Goal: Information Seeking & Learning: Find specific fact

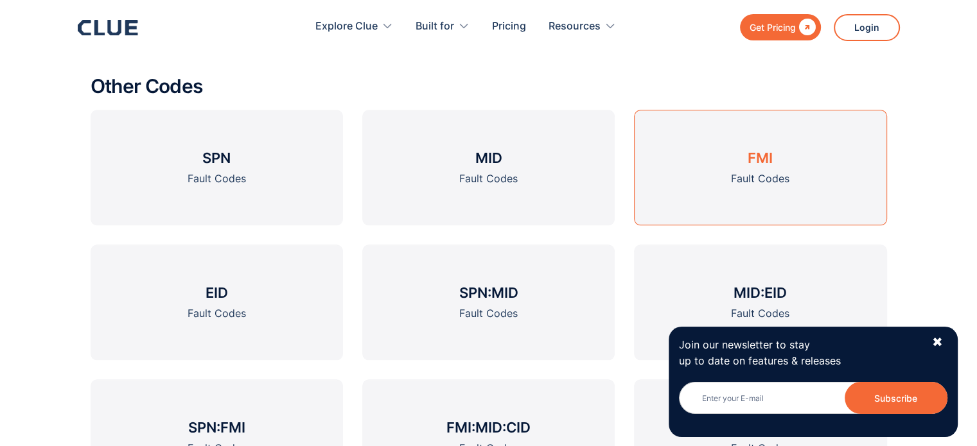
click at [691, 164] on link "FMI Fault Codes" at bounding box center [760, 168] width 252 height 116
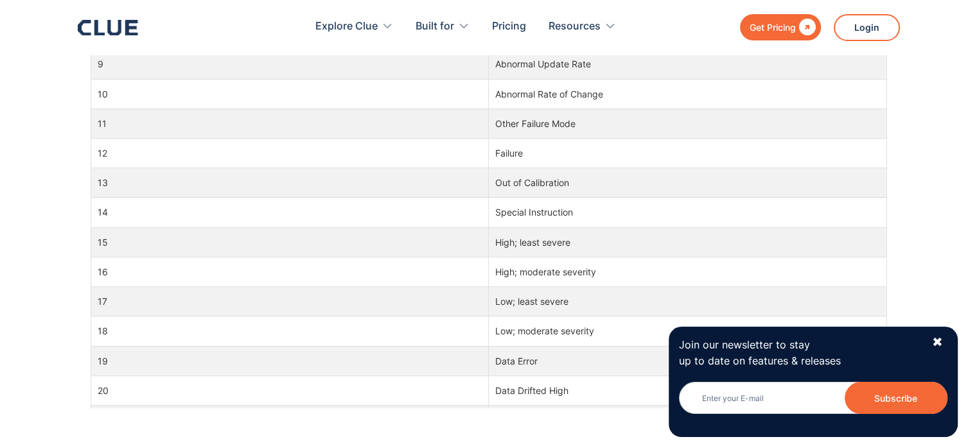
scroll to position [937, 0]
click at [568, 239] on td "High; least severe" at bounding box center [688, 242] width 398 height 30
drag, startPoint x: 568, startPoint y: 239, endPoint x: 492, endPoint y: 240, distance: 75.1
click at [492, 240] on td "High; least severe" at bounding box center [688, 242] width 398 height 30
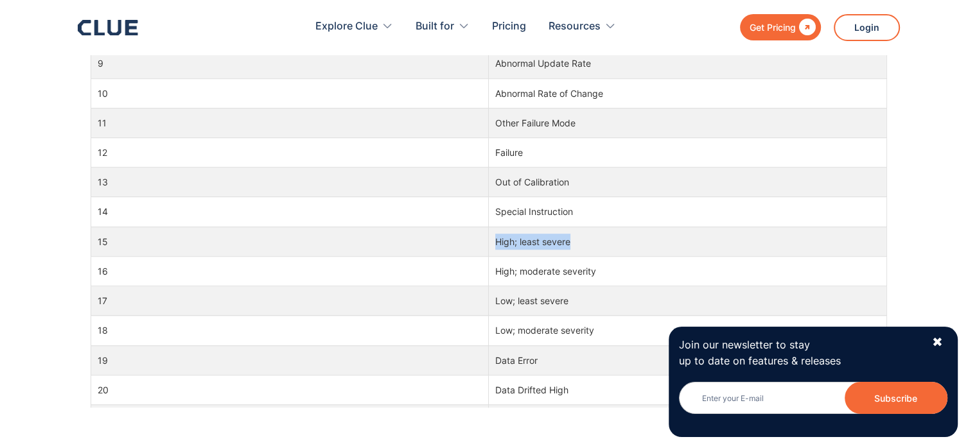
copy td "High; least severe"
